Goal: Communication & Community: Answer question/provide support

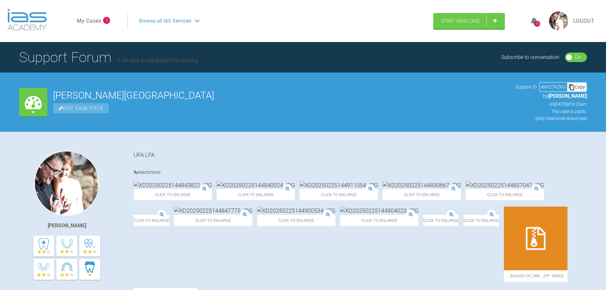
click at [97, 22] on link "My Cases" at bounding box center [89, 21] width 24 height 8
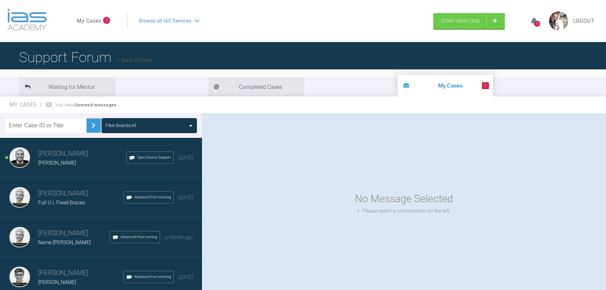
click at [71, 155] on h3 "[PERSON_NAME]" at bounding box center [82, 153] width 88 height 11
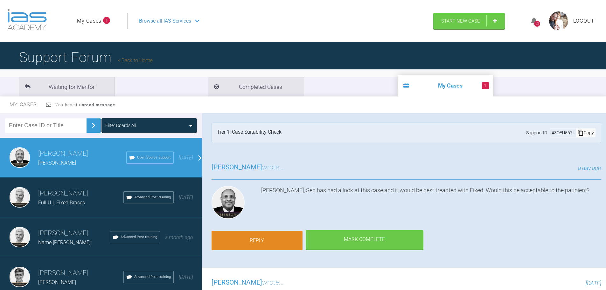
click at [261, 240] on link "Reply" at bounding box center [256, 240] width 91 height 20
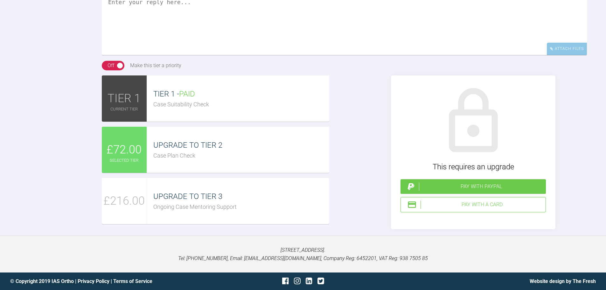
scroll to position [690, 0]
click at [160, 44] on textarea at bounding box center [344, 23] width 485 height 64
type textarea "No as he is a therapist"
click at [223, 55] on textarea "No as he is a therapist" at bounding box center [344, 23] width 485 height 64
